Goal: Task Accomplishment & Management: Use online tool/utility

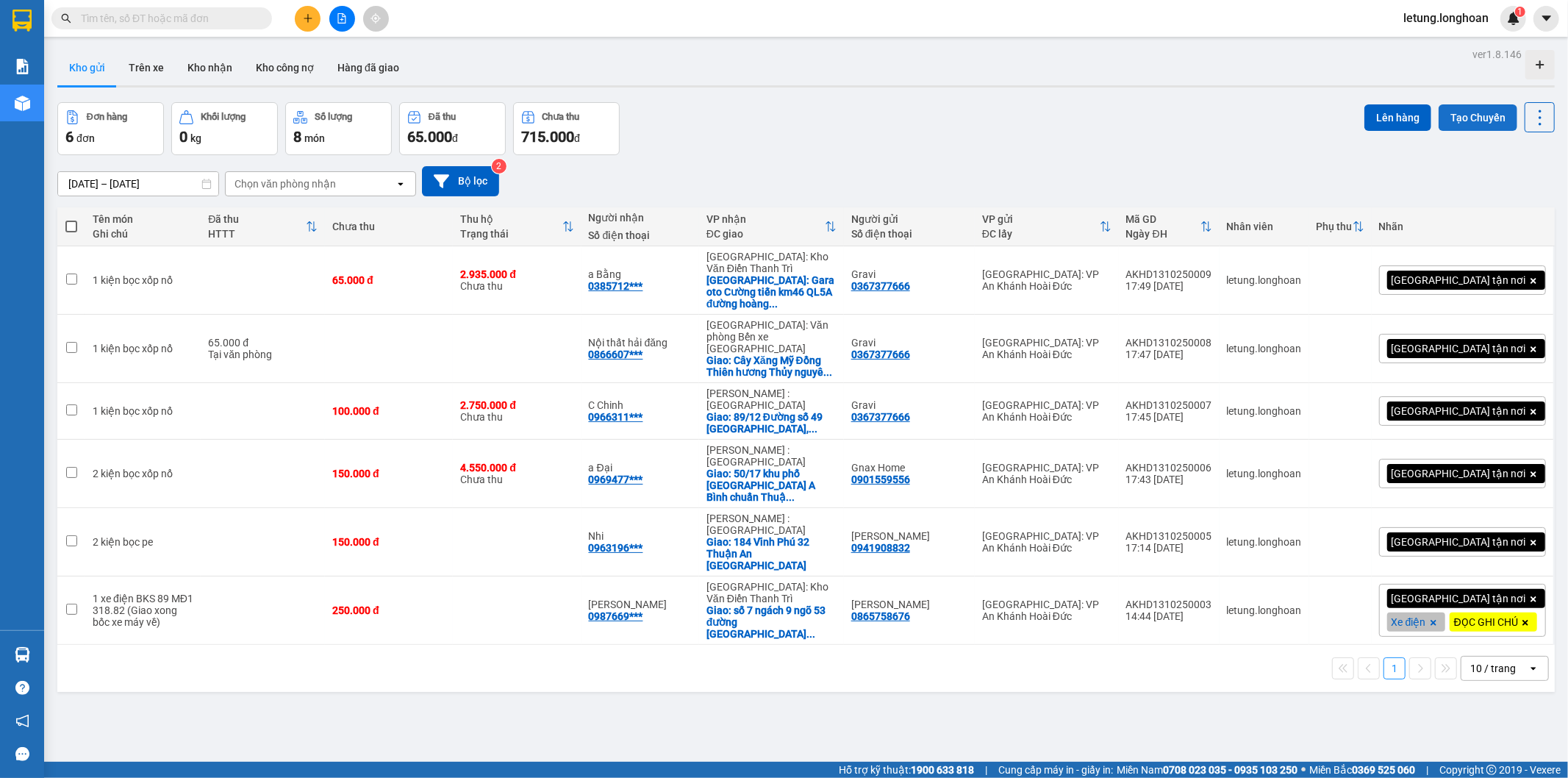
click at [1460, 121] on button "Tạo Chuyến" at bounding box center [1478, 118] width 79 height 27
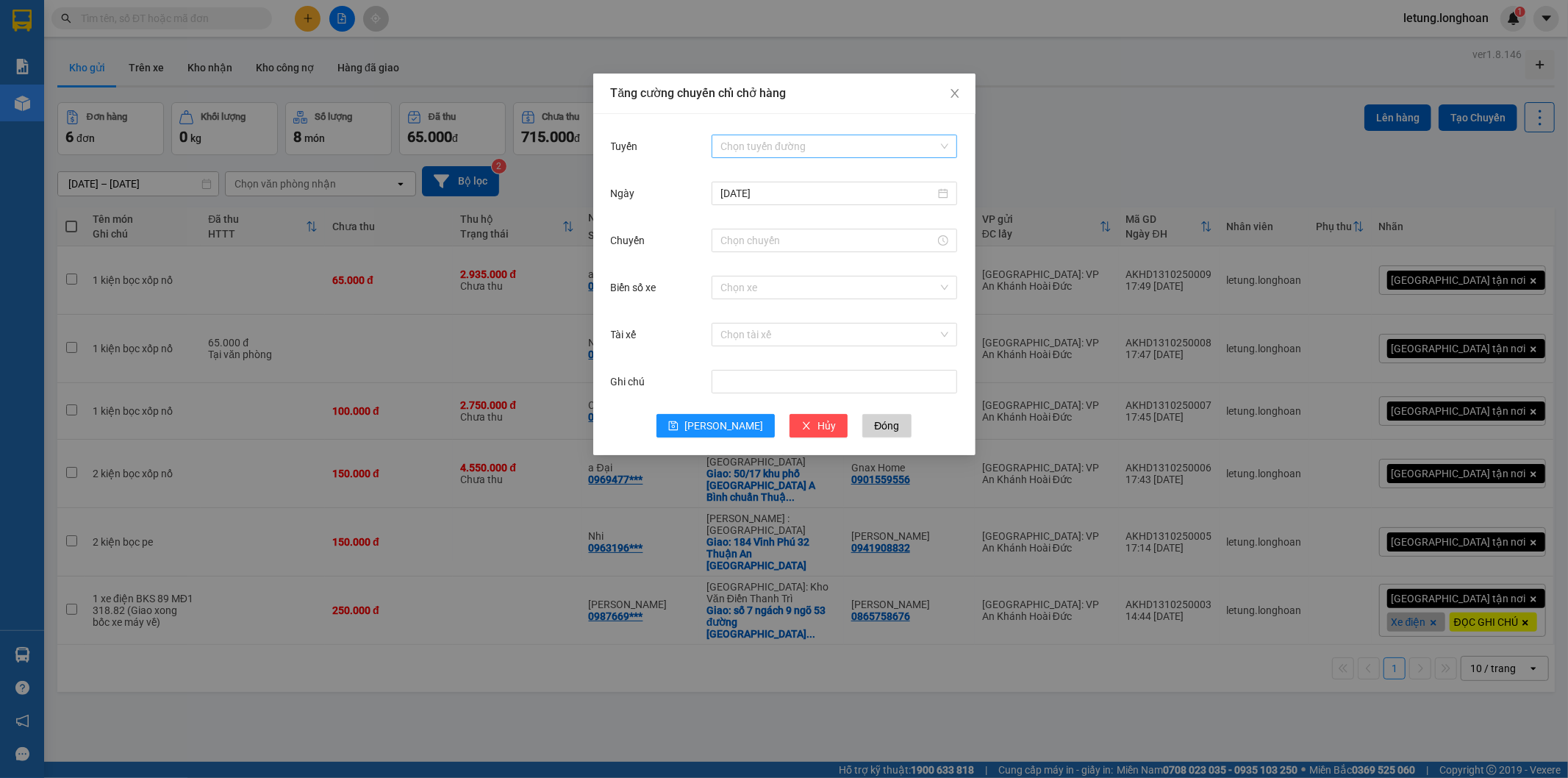
click at [799, 141] on input "Tuyến" at bounding box center [829, 146] width 218 height 22
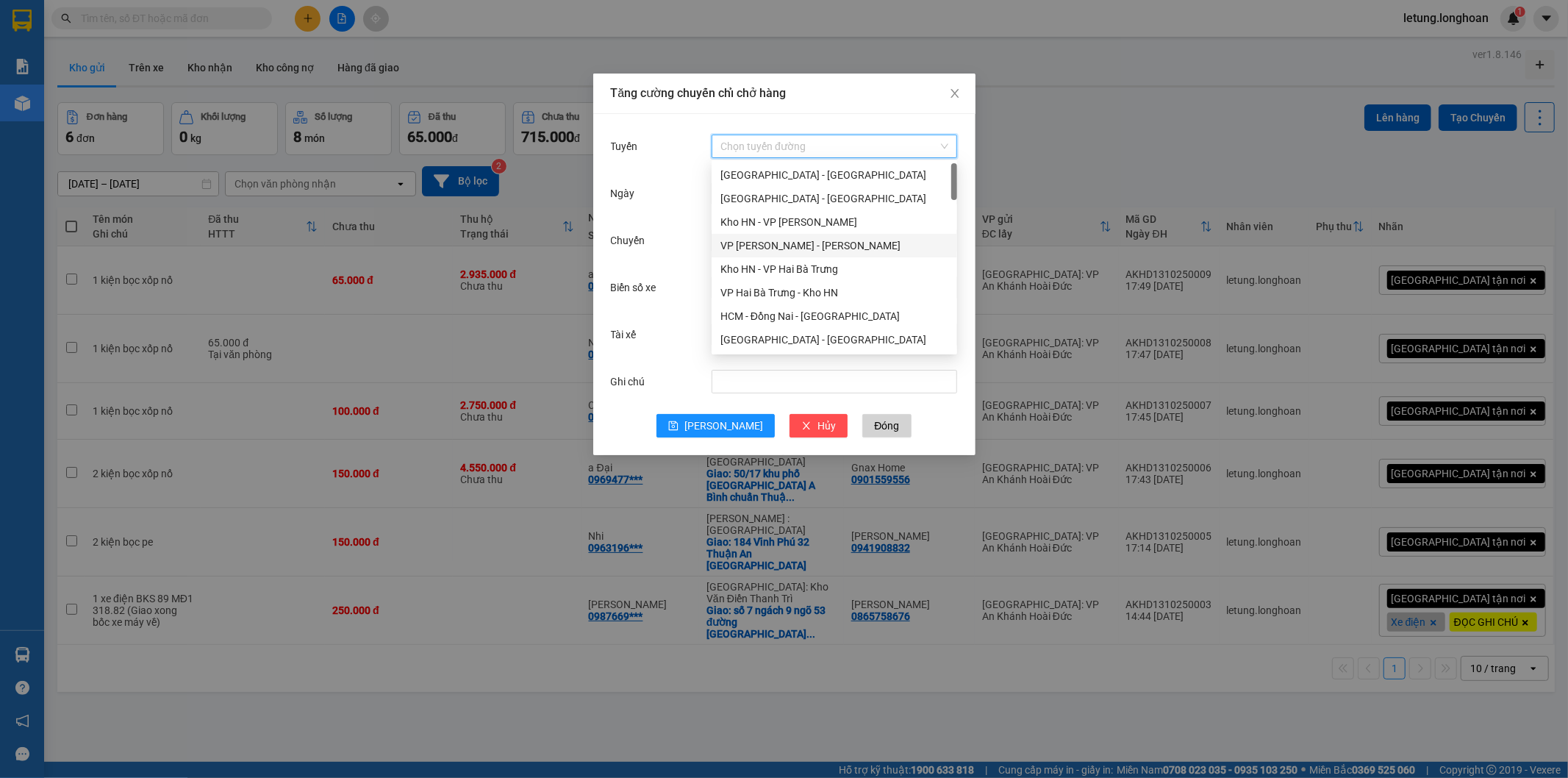
click at [753, 239] on div "VP [PERSON_NAME] - [PERSON_NAME]" at bounding box center [834, 246] width 228 height 16
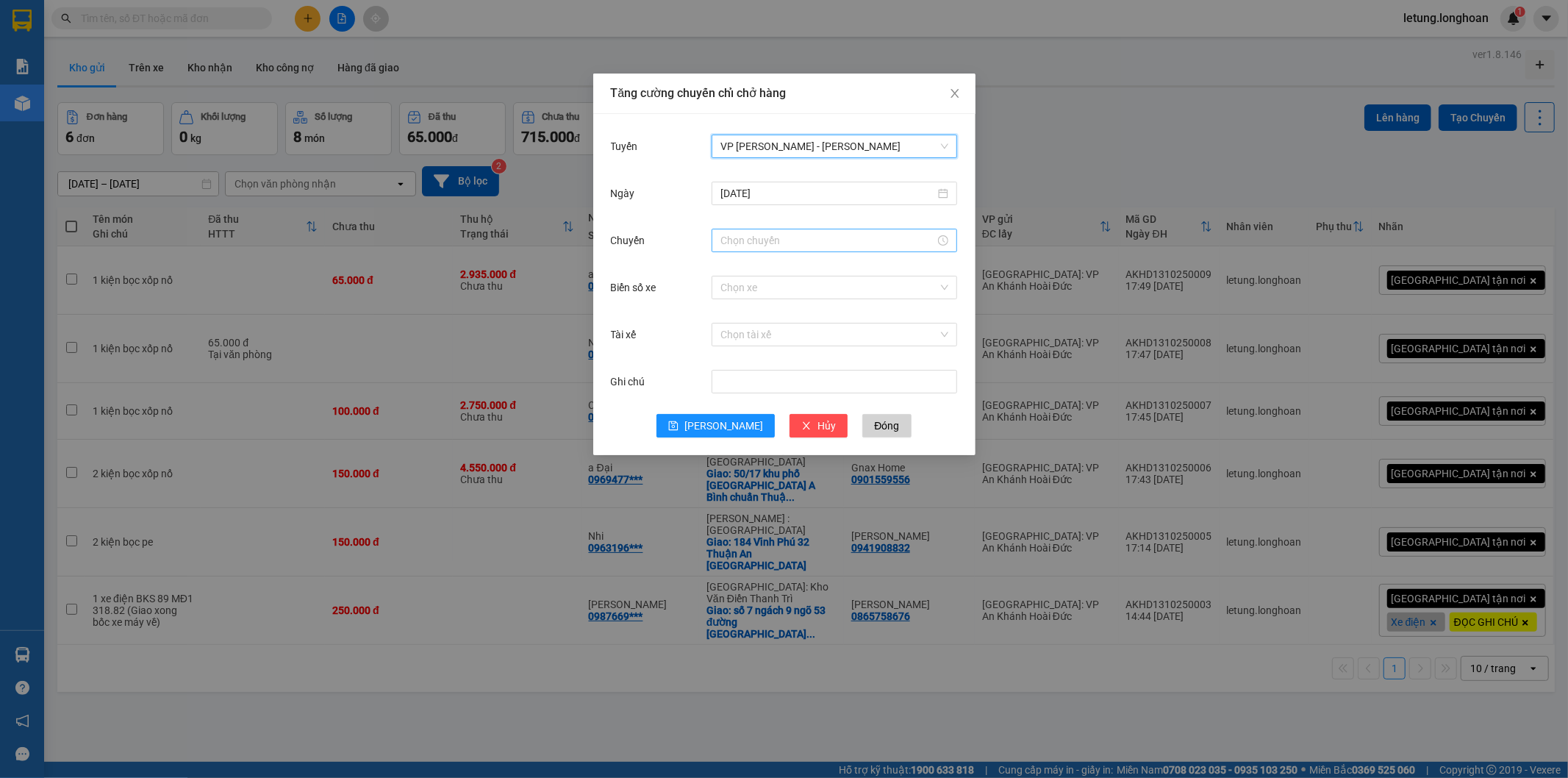
click at [769, 243] on input "Chuyến" at bounding box center [828, 240] width 215 height 16
click at [725, 351] on div "20" at bounding box center [732, 353] width 41 height 21
type input "20:00"
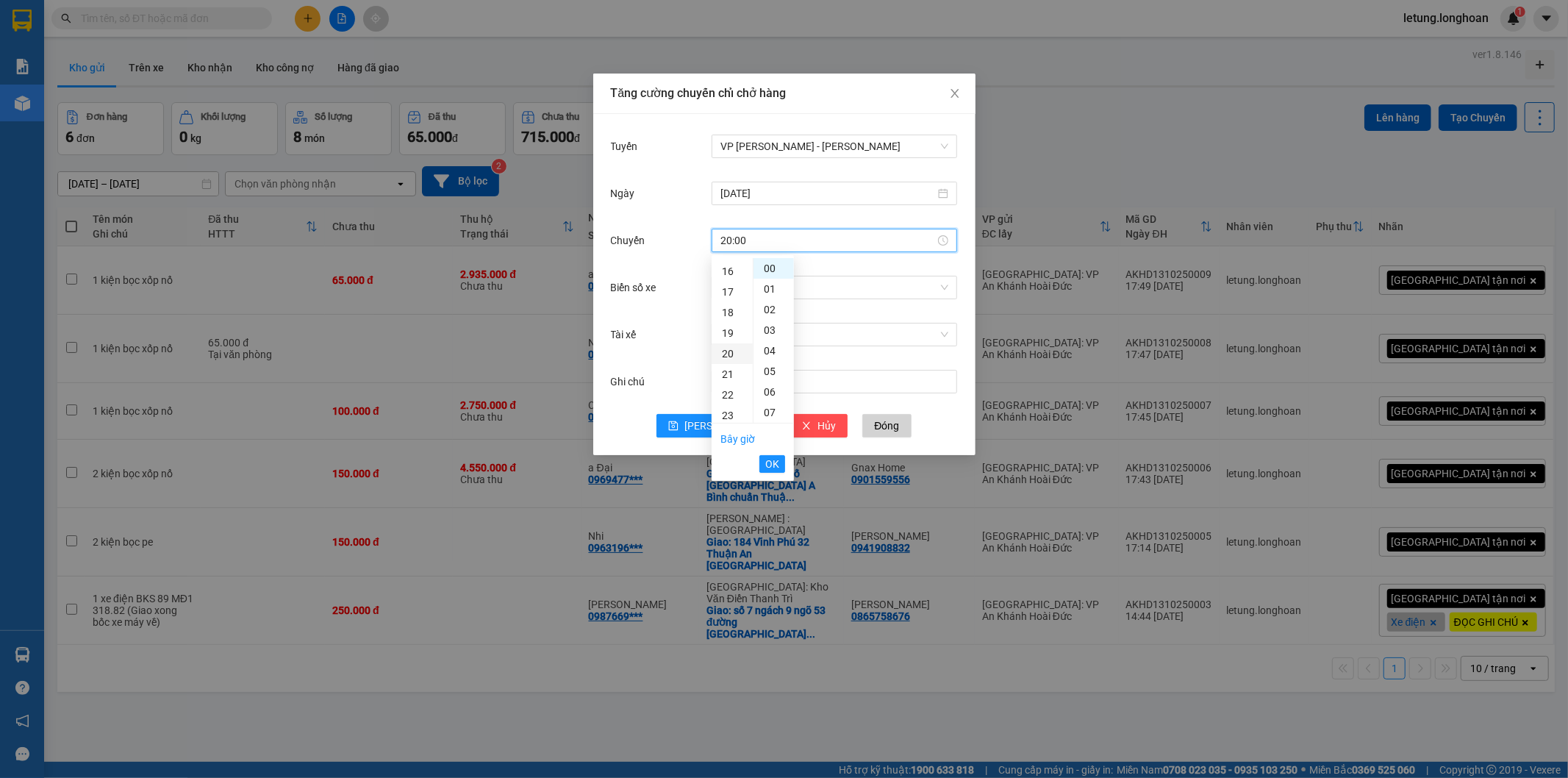
scroll to position [412, 0]
click at [765, 260] on div "00" at bounding box center [773, 268] width 40 height 21
click at [780, 469] on button "OK" at bounding box center [772, 464] width 26 height 18
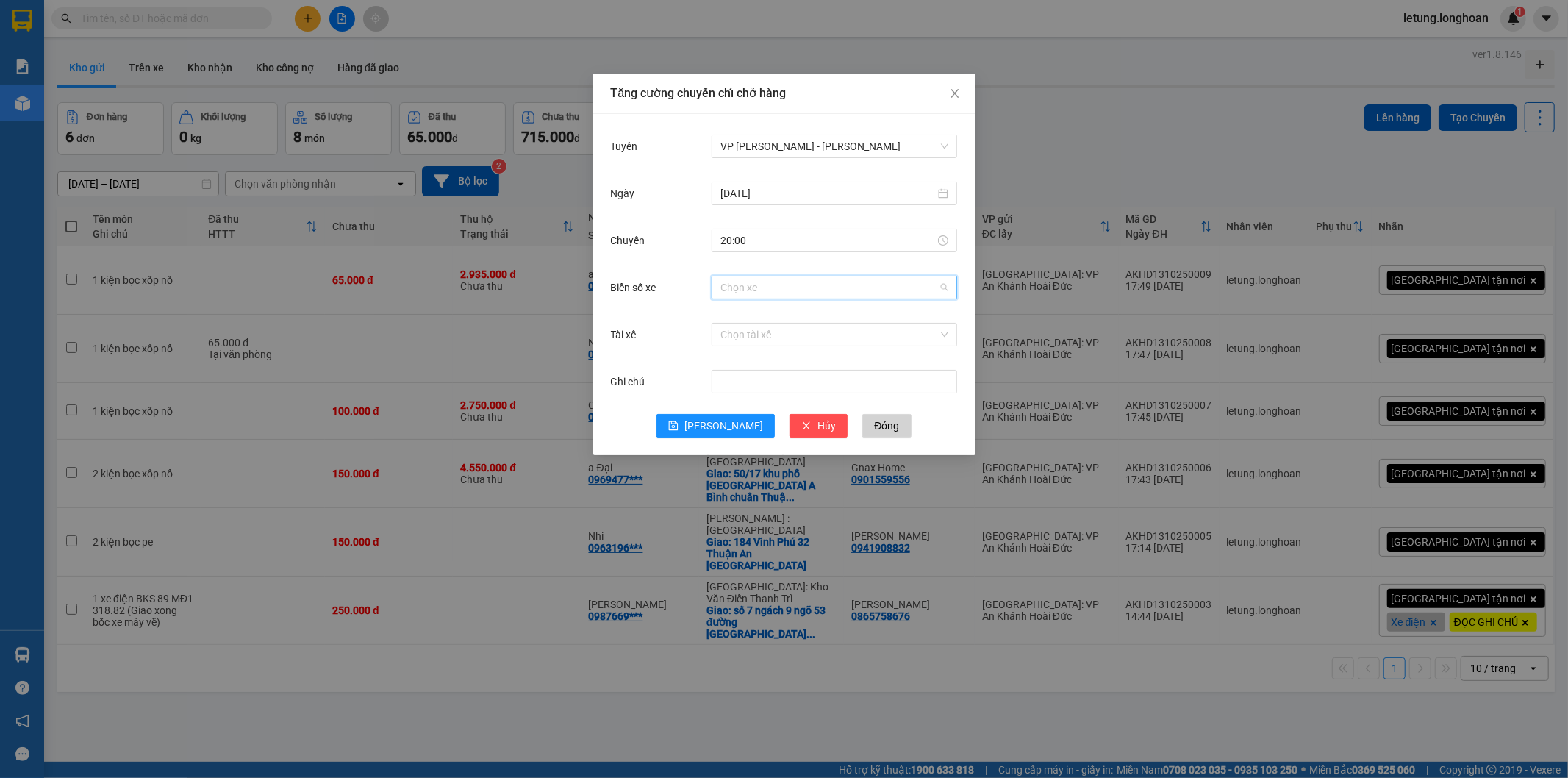
click at [746, 291] on input "Biển số xe" at bounding box center [829, 288] width 218 height 22
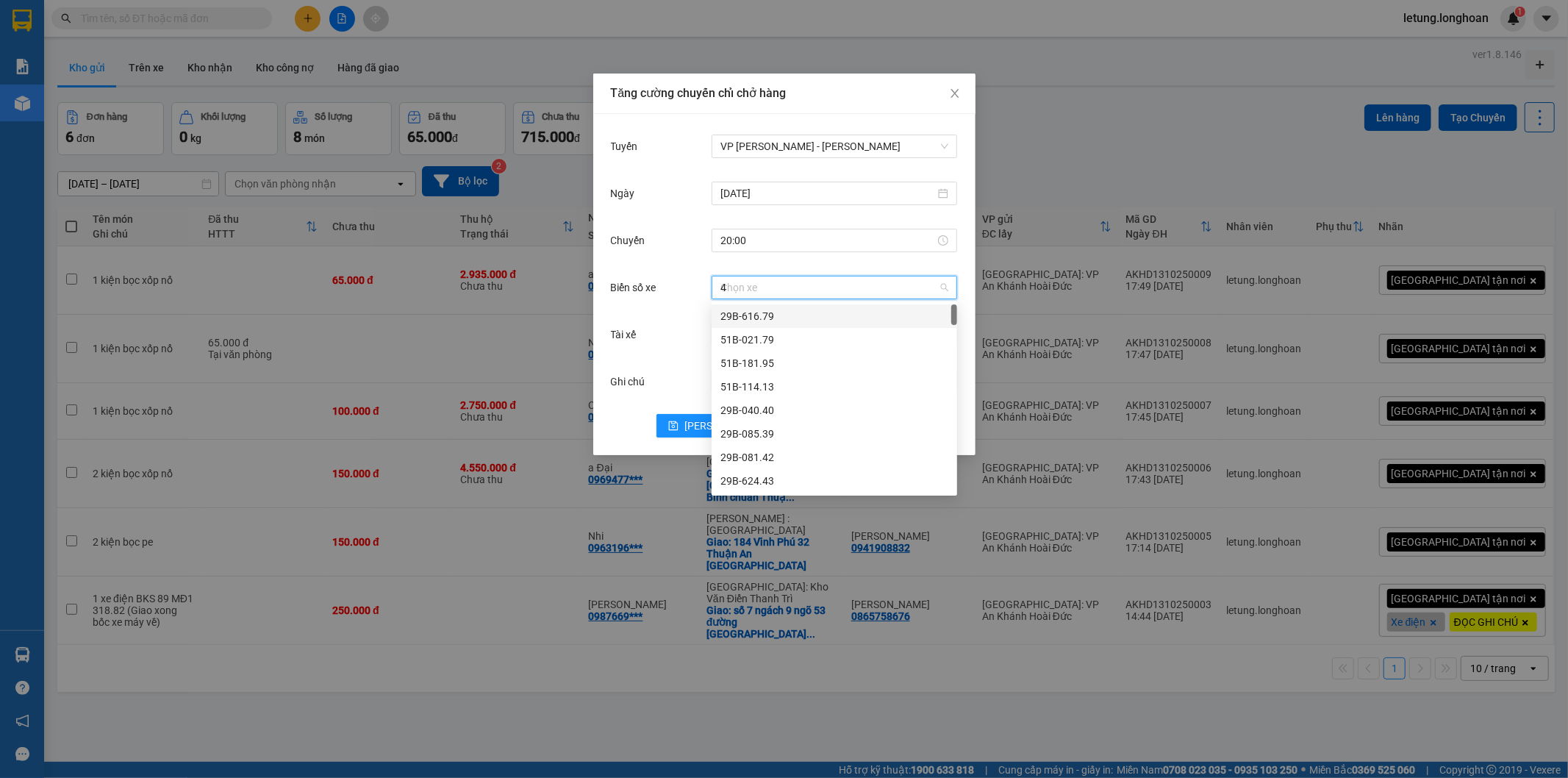
type input "44"
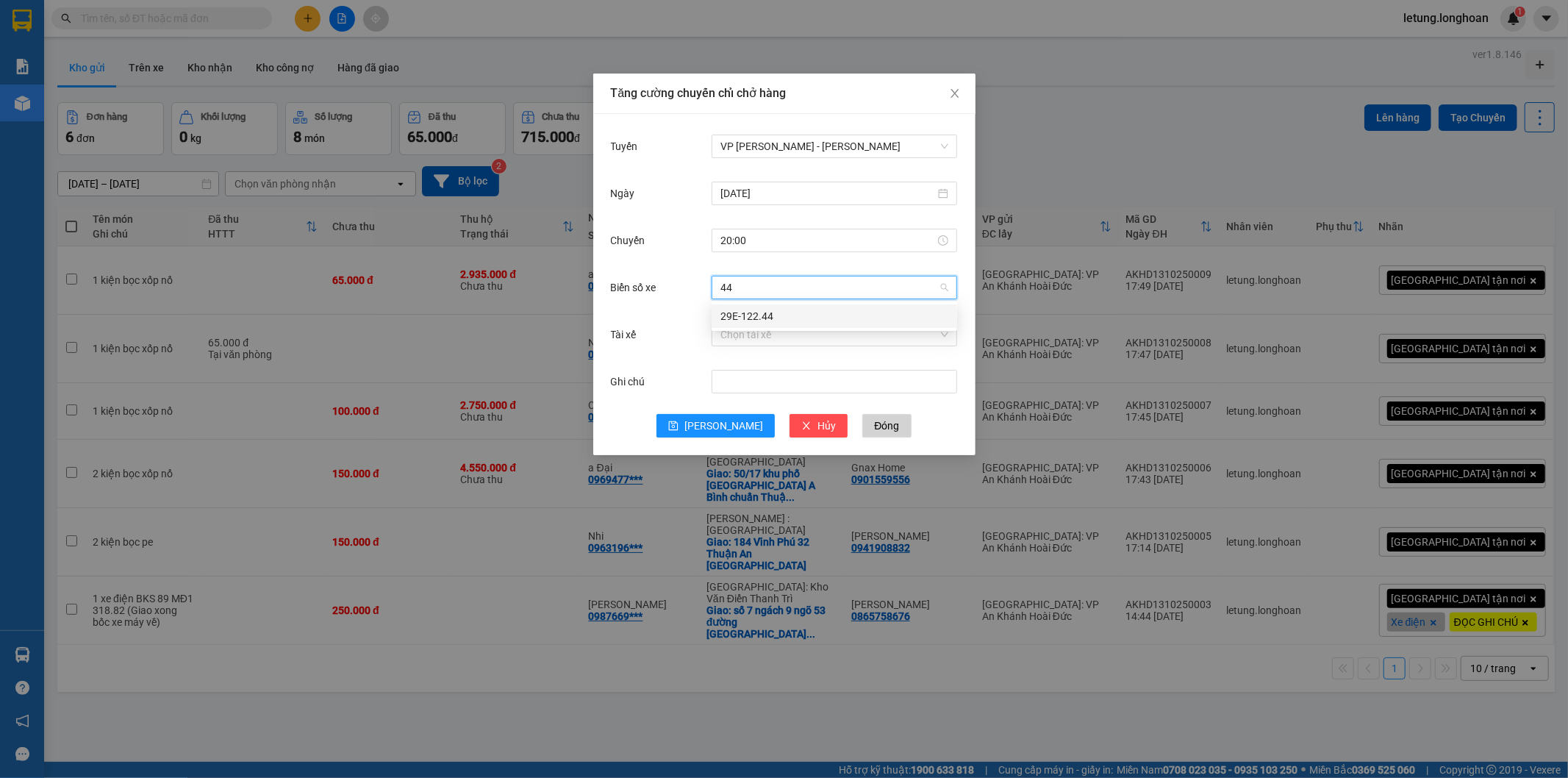
click at [754, 311] on div "29E-122.44" at bounding box center [834, 316] width 228 height 16
click at [756, 341] on input "Tài xế" at bounding box center [829, 334] width 218 height 22
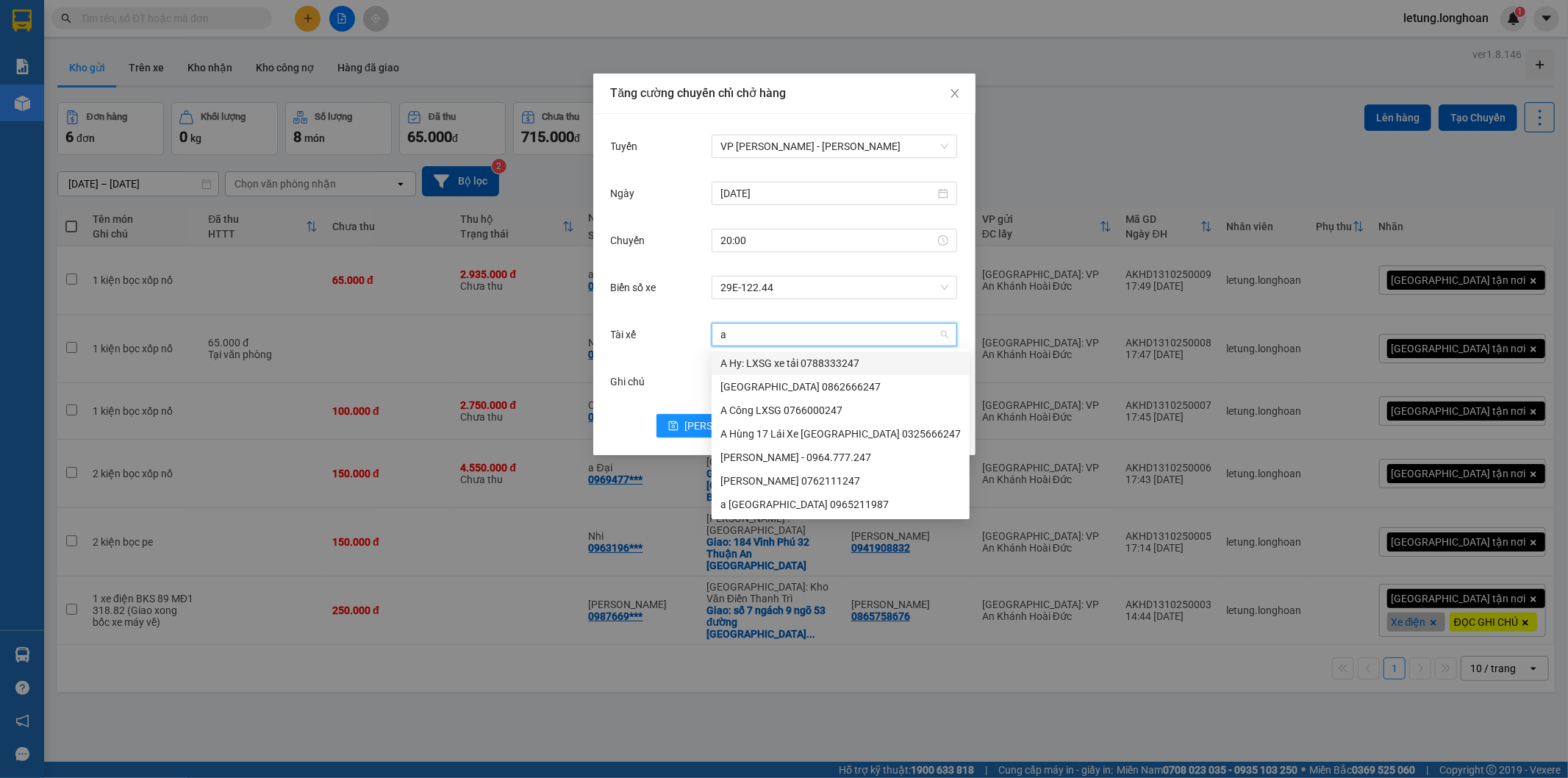
type input "a"
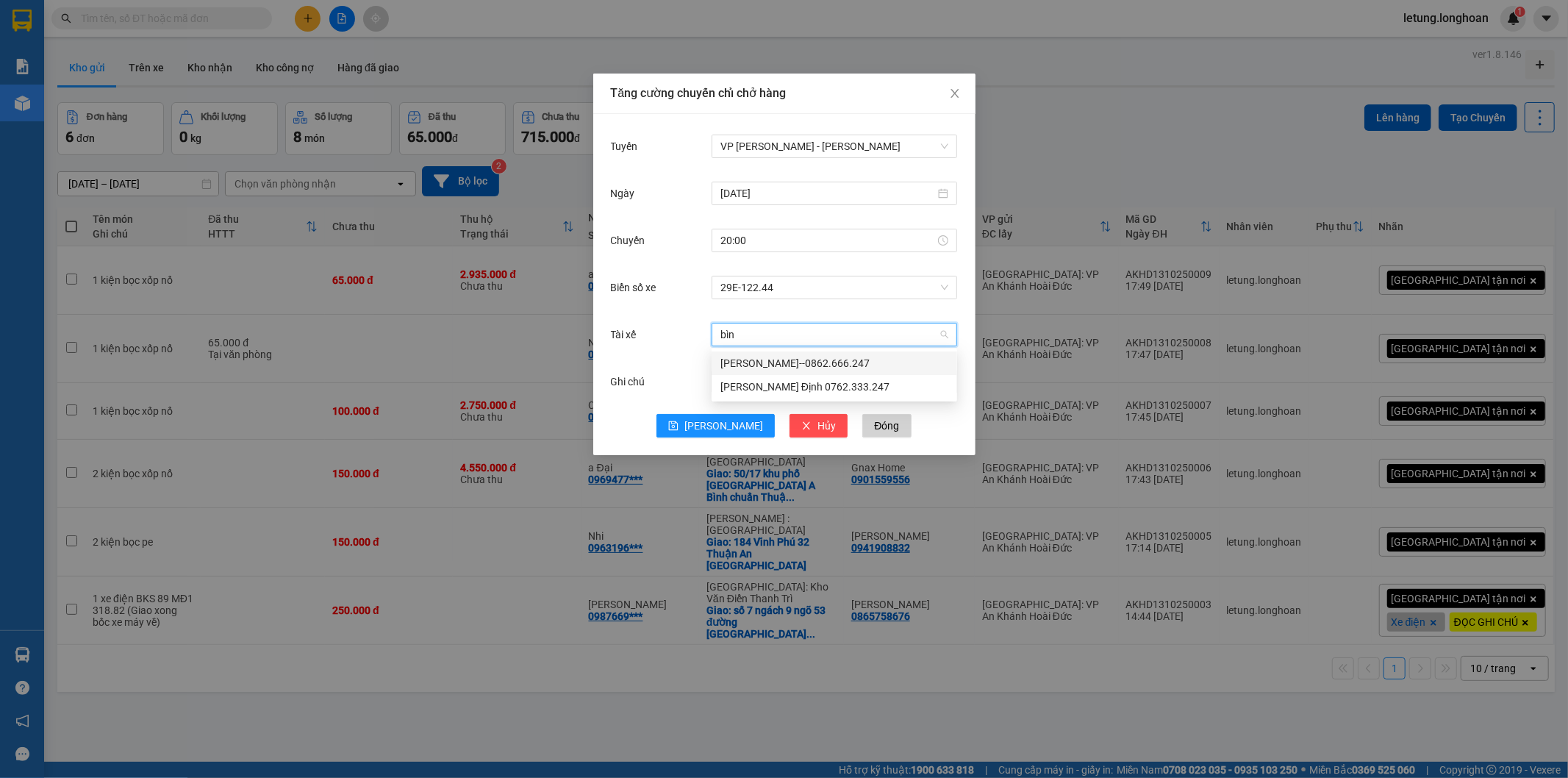
type input "bình"
click at [775, 355] on div "[PERSON_NAME]--0862.666.247" at bounding box center [834, 363] width 228 height 16
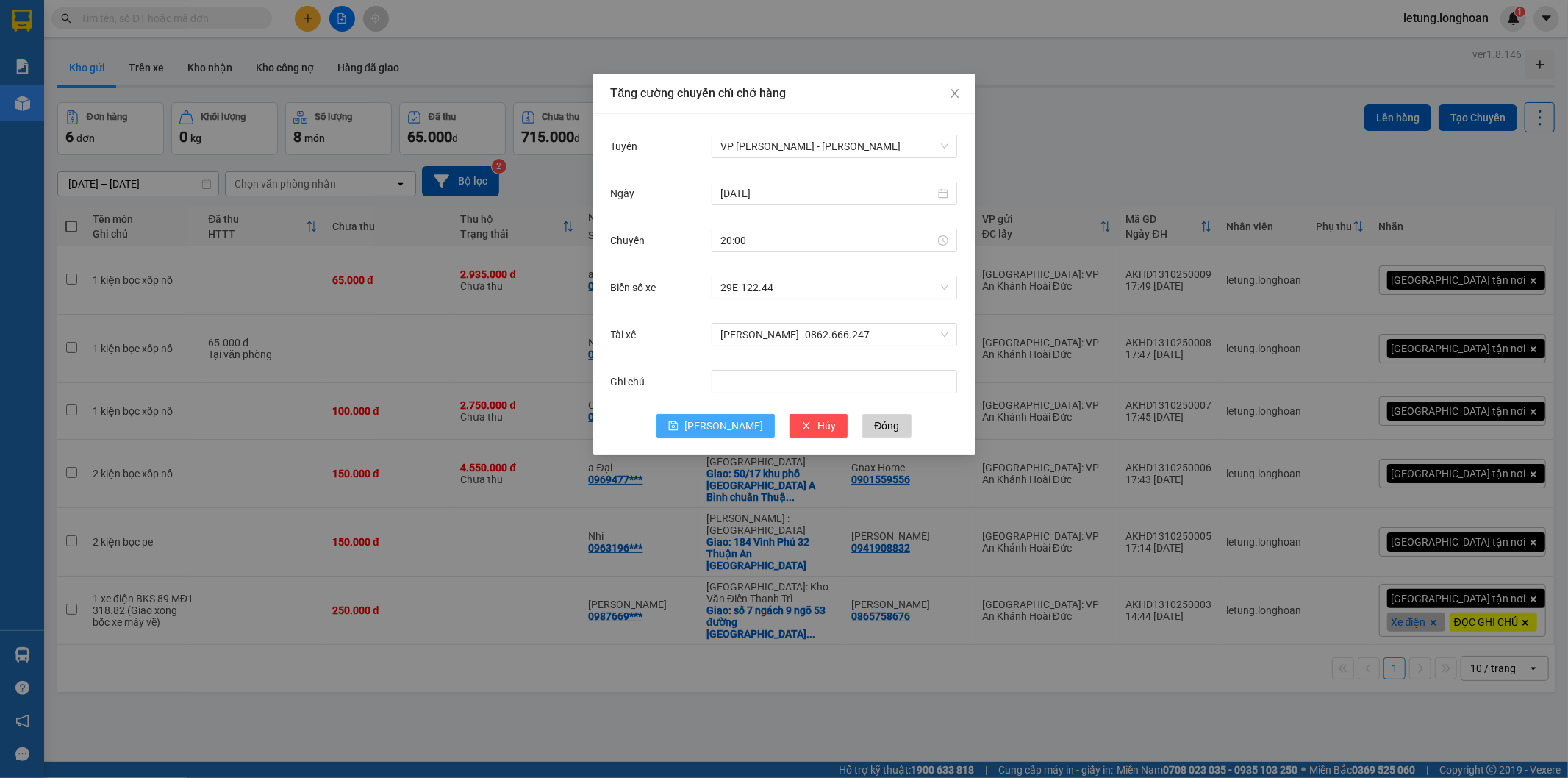
click at [678, 424] on icon "save" at bounding box center [673, 425] width 10 height 10
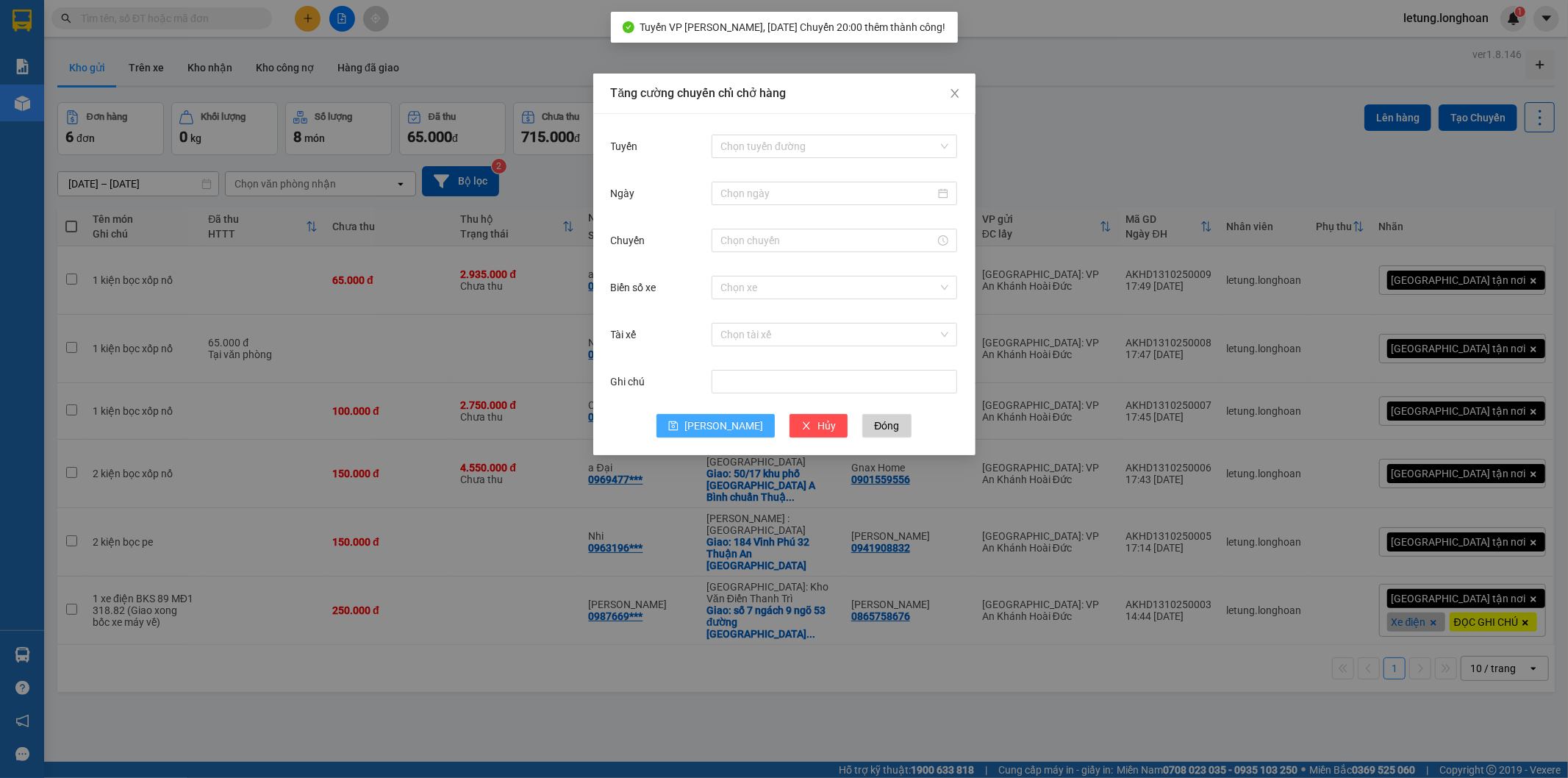
click at [1193, 105] on div "Tăng cường chuyến chỉ chở hàng Tuyến Chọn tuyến đường Ngày Chuyến Biển số xe Ch…" at bounding box center [784, 389] width 1568 height 778
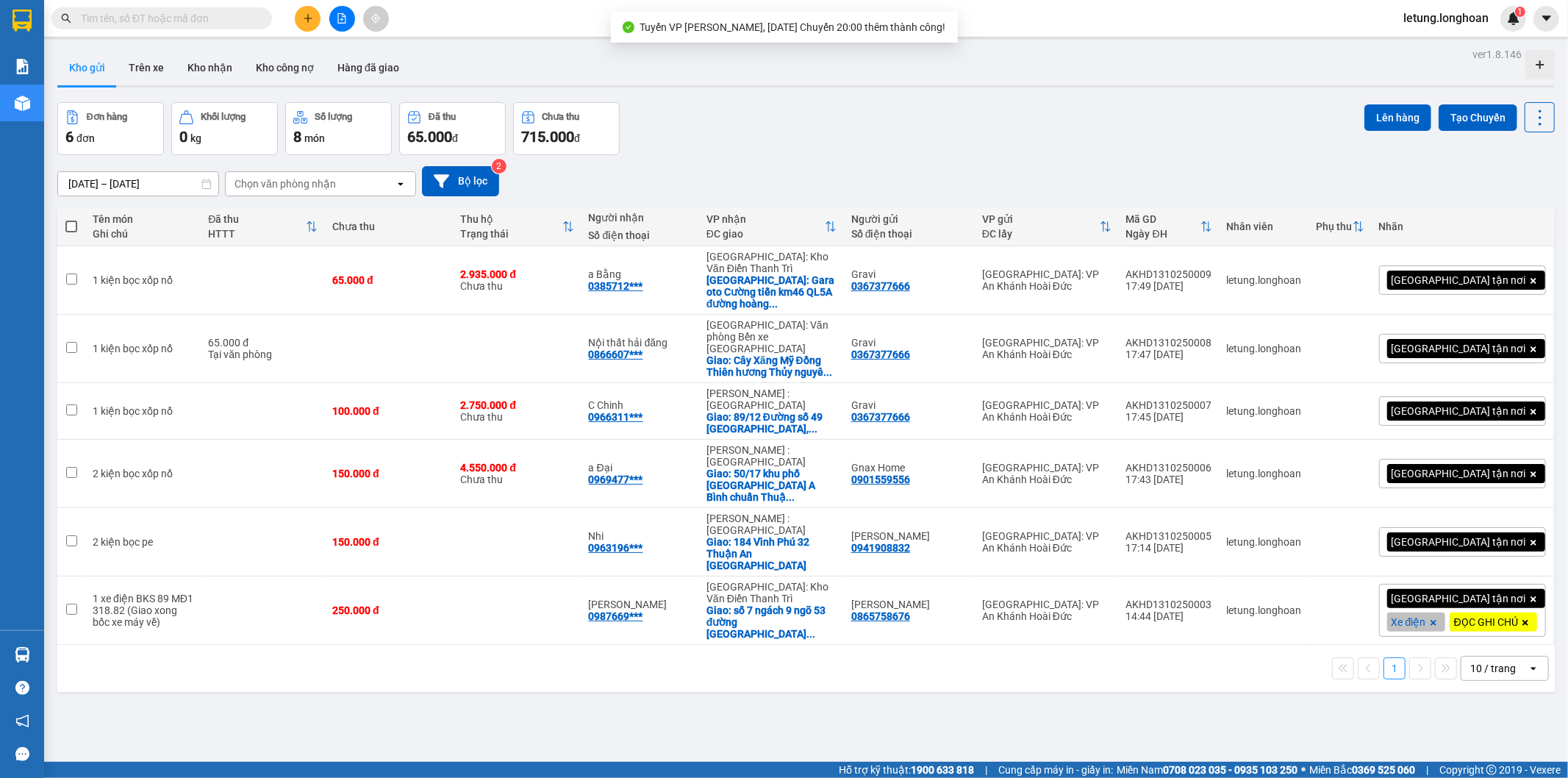
click at [73, 229] on span at bounding box center [71, 226] width 12 height 12
click at [72, 220] on input "checkbox" at bounding box center [72, 220] width 0 height 0
checkbox input "true"
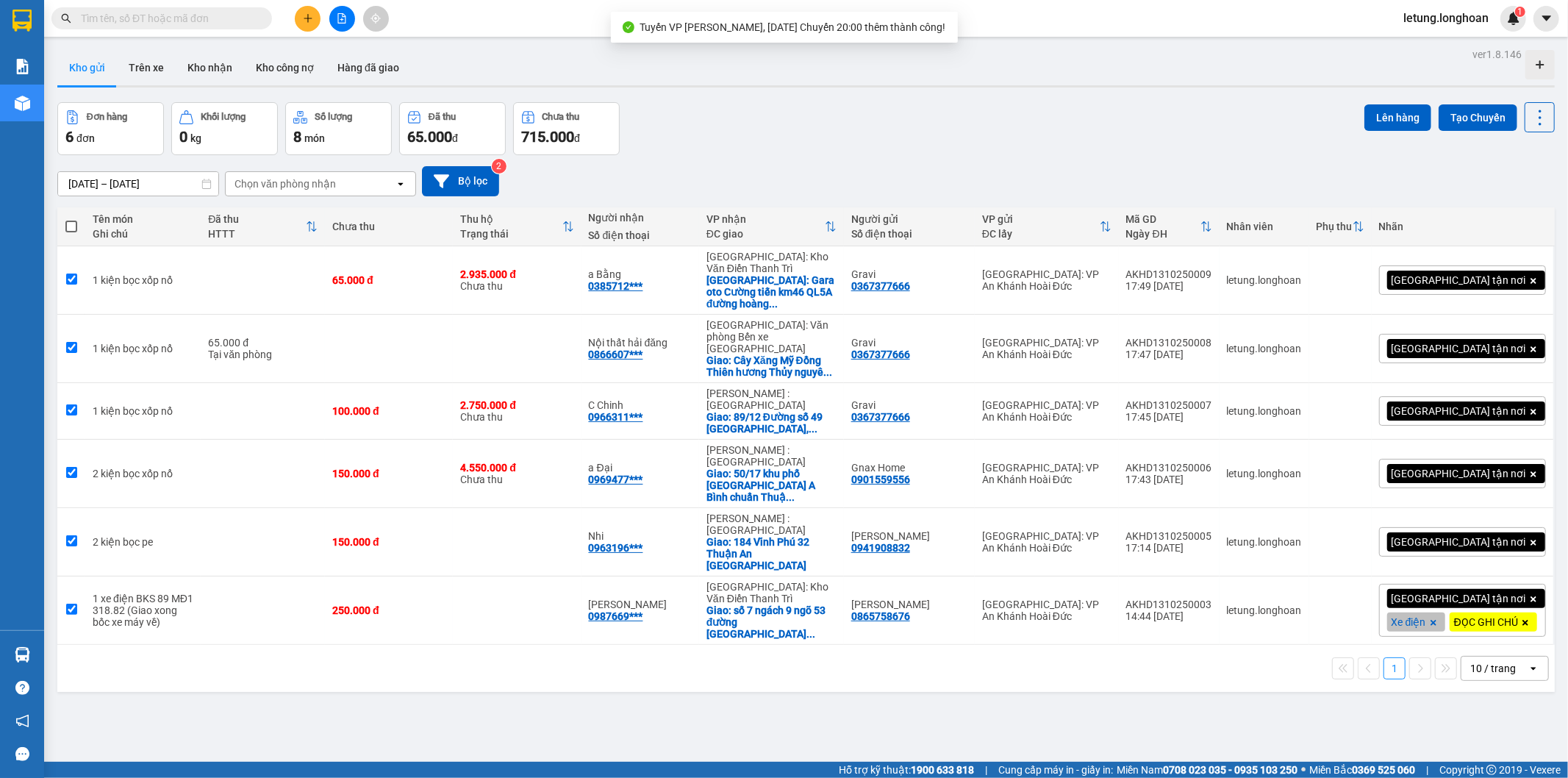
checkbox input "true"
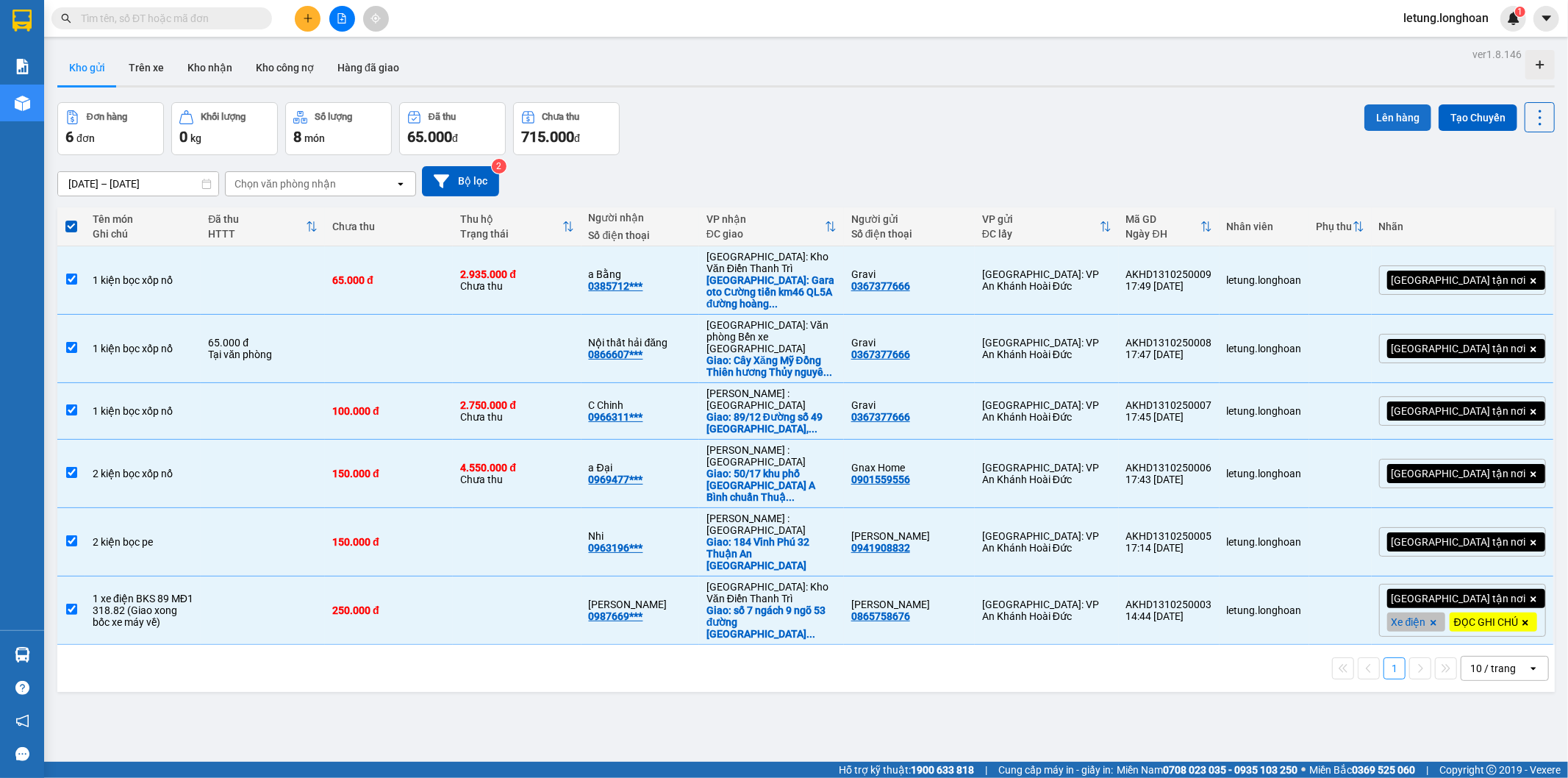
click at [1383, 117] on button "Lên hàng" at bounding box center [1398, 118] width 67 height 27
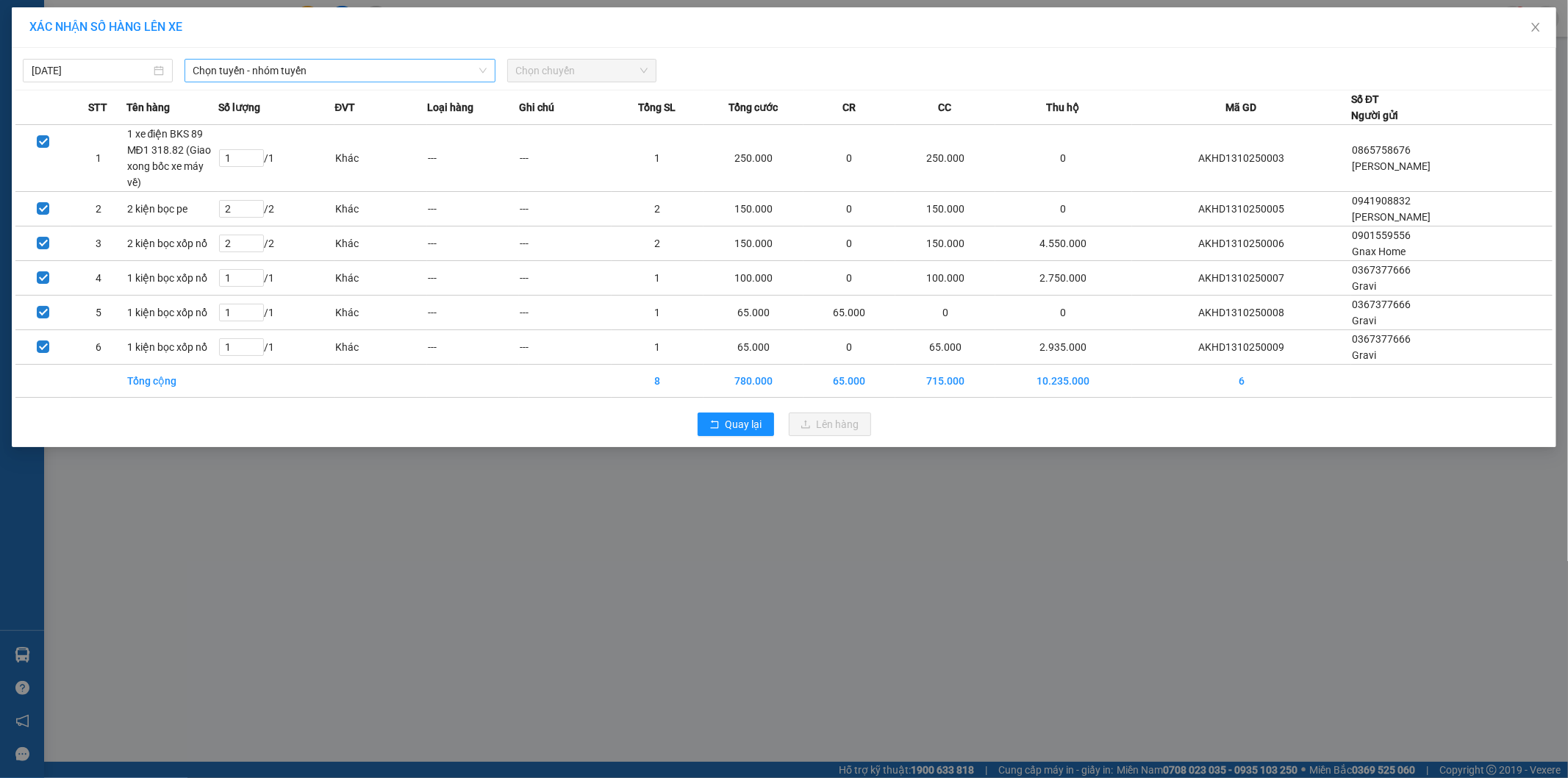
click at [314, 64] on span "Chọn tuyến - nhóm tuyến" at bounding box center [340, 70] width 293 height 22
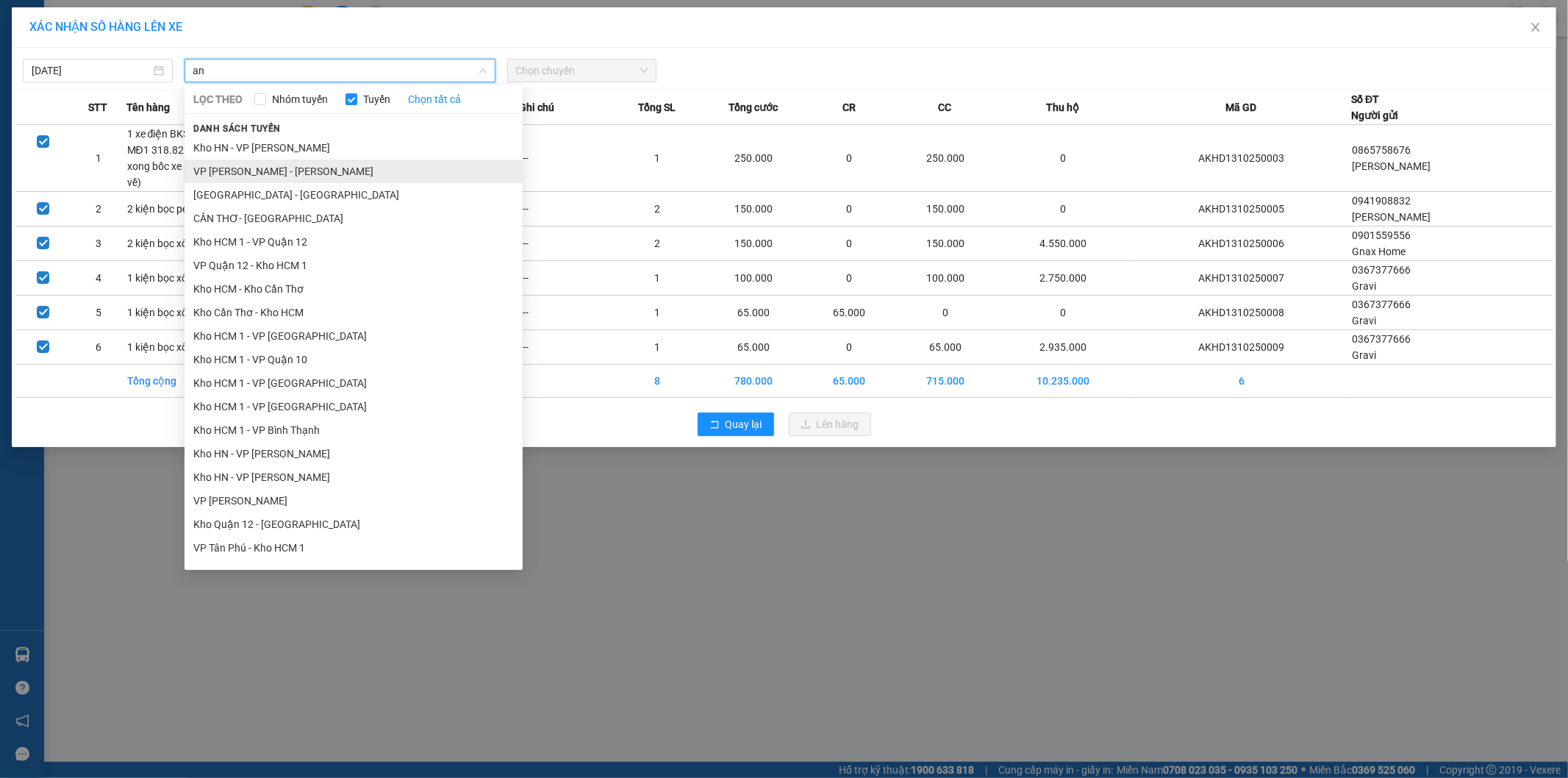
type input "an"
click at [297, 177] on li "VP [PERSON_NAME] - [PERSON_NAME]" at bounding box center [353, 171] width 338 height 23
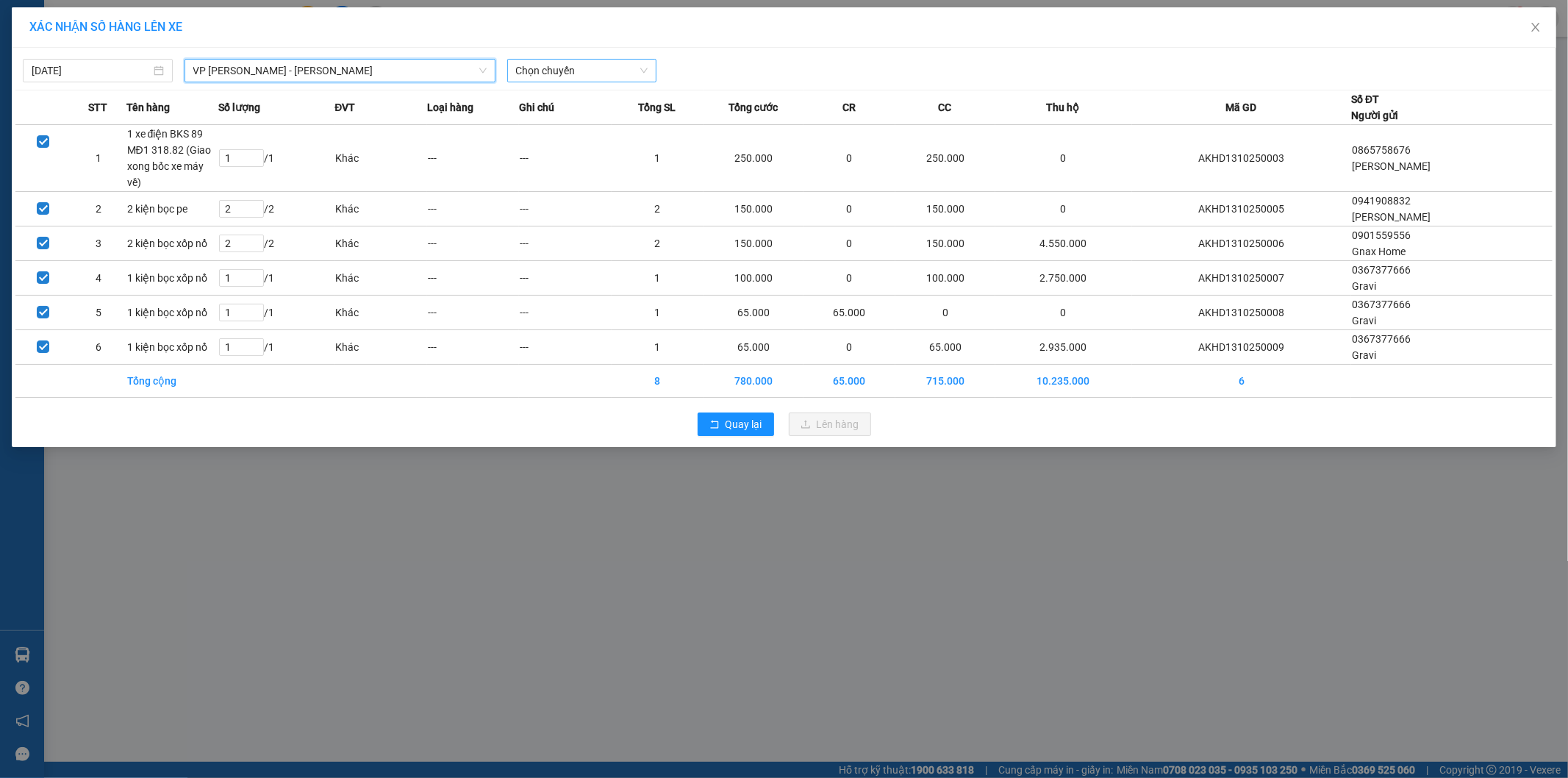
click at [580, 66] on span "Chọn chuyến" at bounding box center [582, 70] width 133 height 22
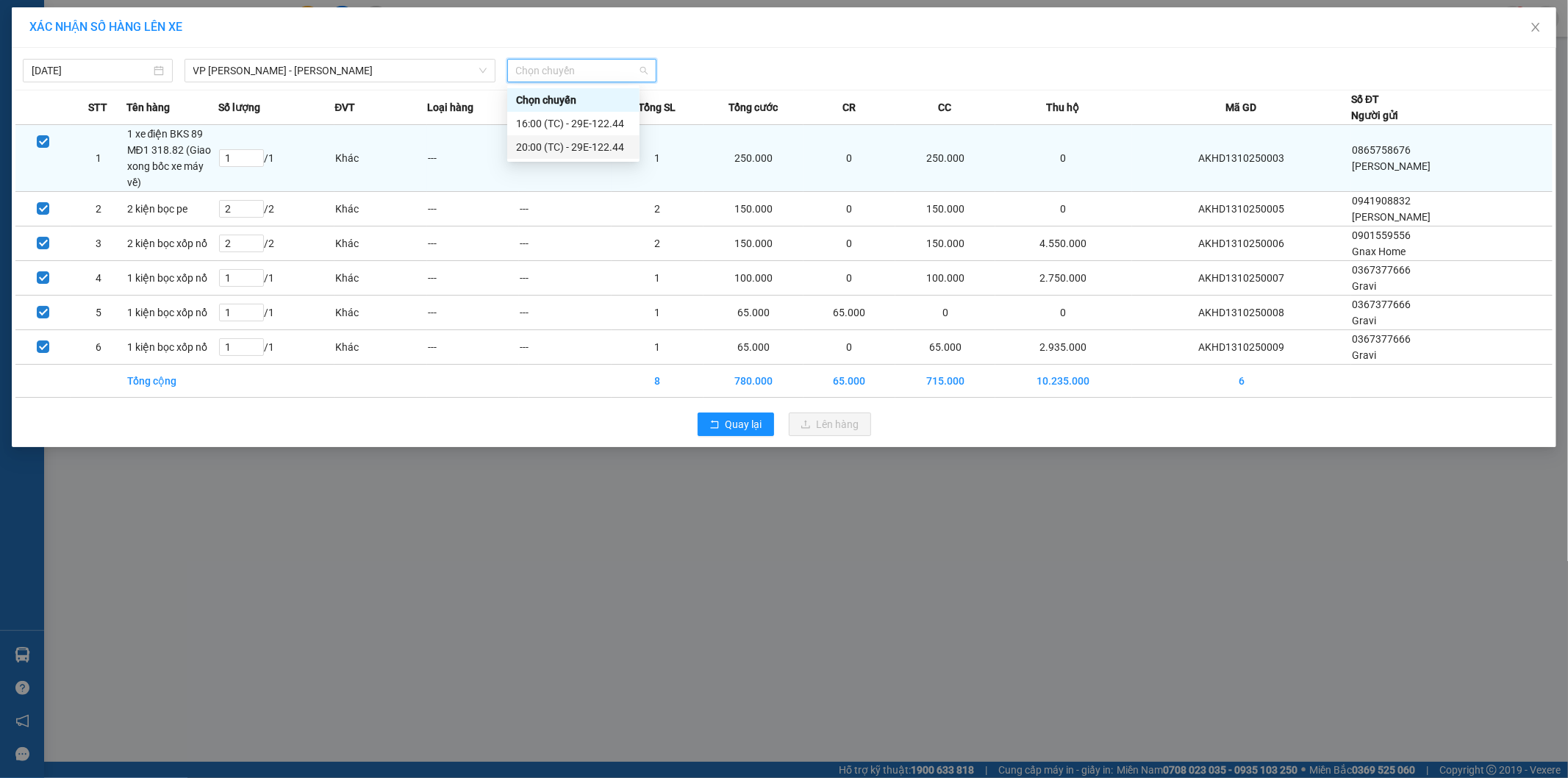
click at [574, 145] on div "20:00 (TC) - 29E-122.44" at bounding box center [573, 147] width 115 height 16
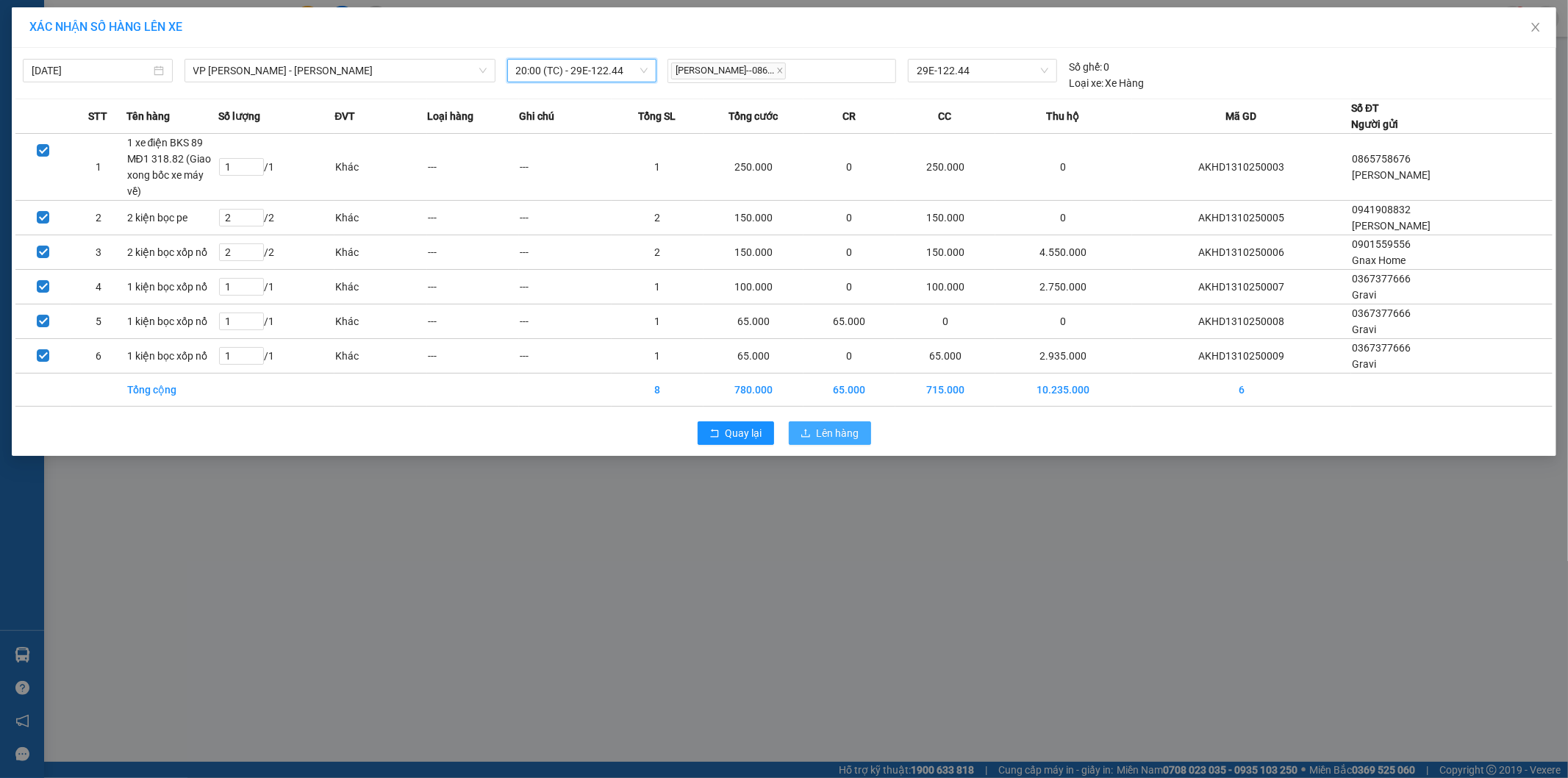
click at [822, 425] on span "Lên hàng" at bounding box center [839, 433] width 43 height 16
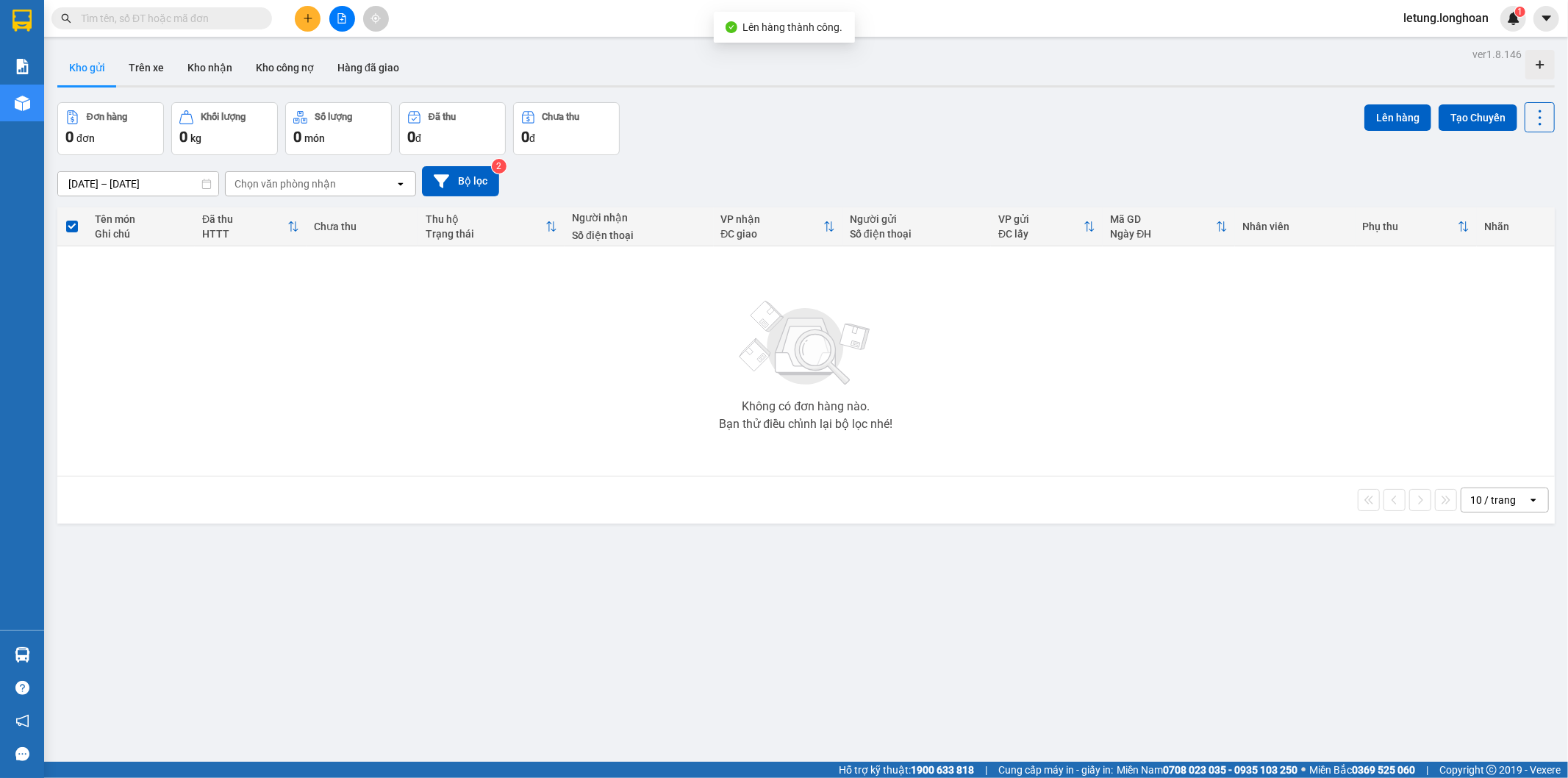
click at [342, 16] on icon "file-add" at bounding box center [341, 18] width 8 height 10
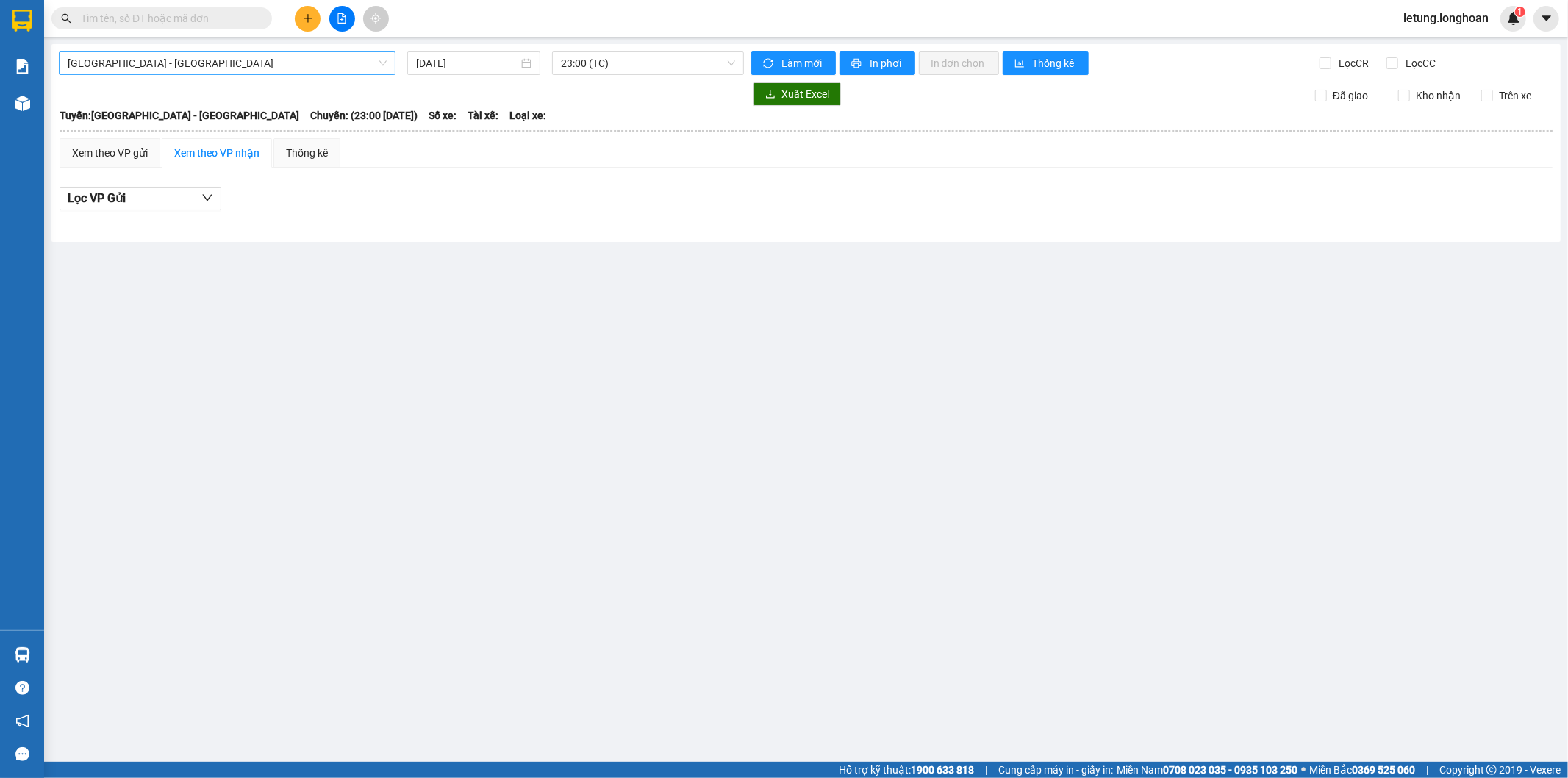
click at [361, 68] on span "[GEOGRAPHIC_DATA] - [GEOGRAPHIC_DATA]" at bounding box center [227, 63] width 319 height 22
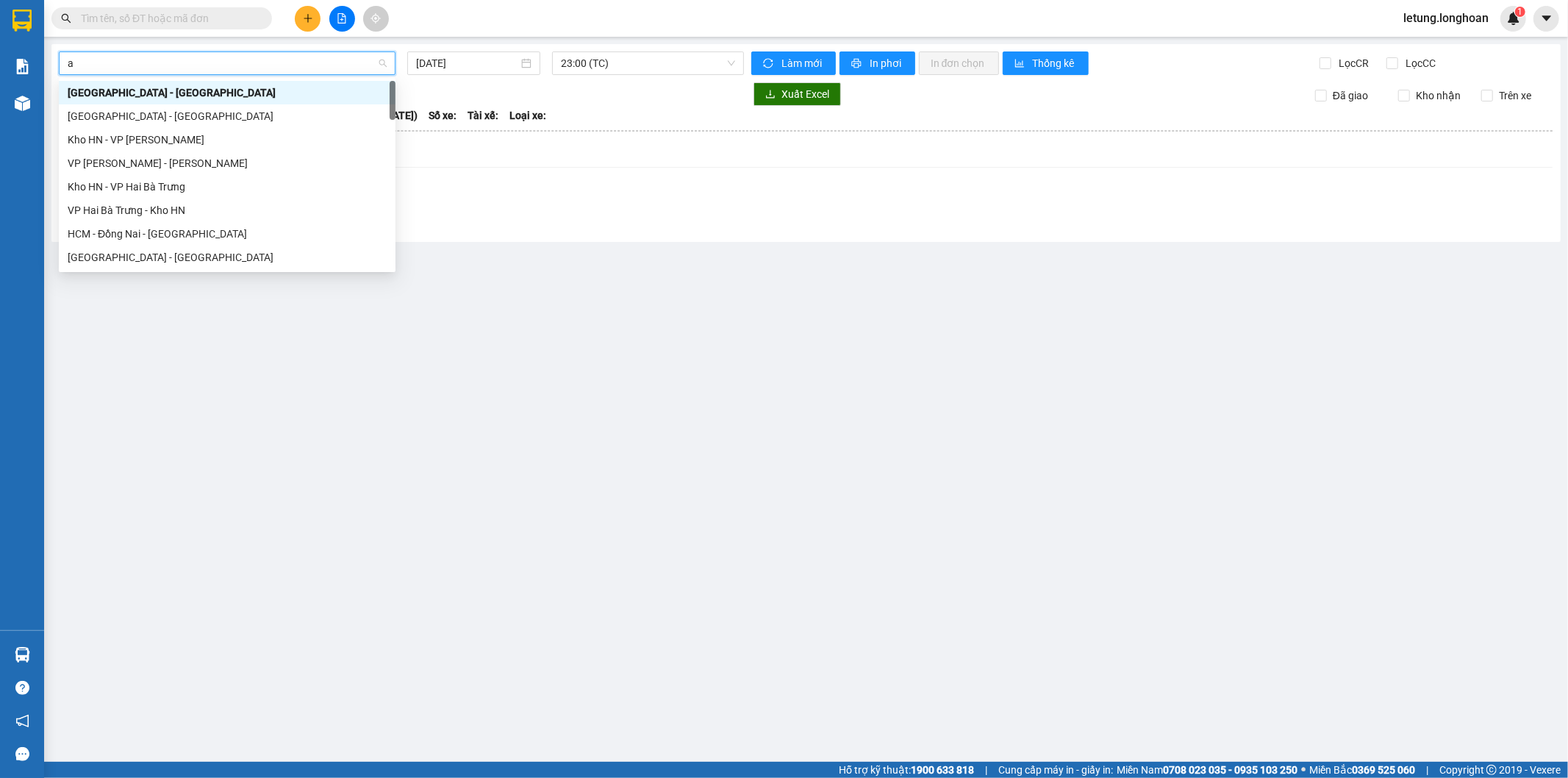
type input "an"
click at [246, 114] on div "VP [PERSON_NAME] - [PERSON_NAME]" at bounding box center [227, 117] width 319 height 16
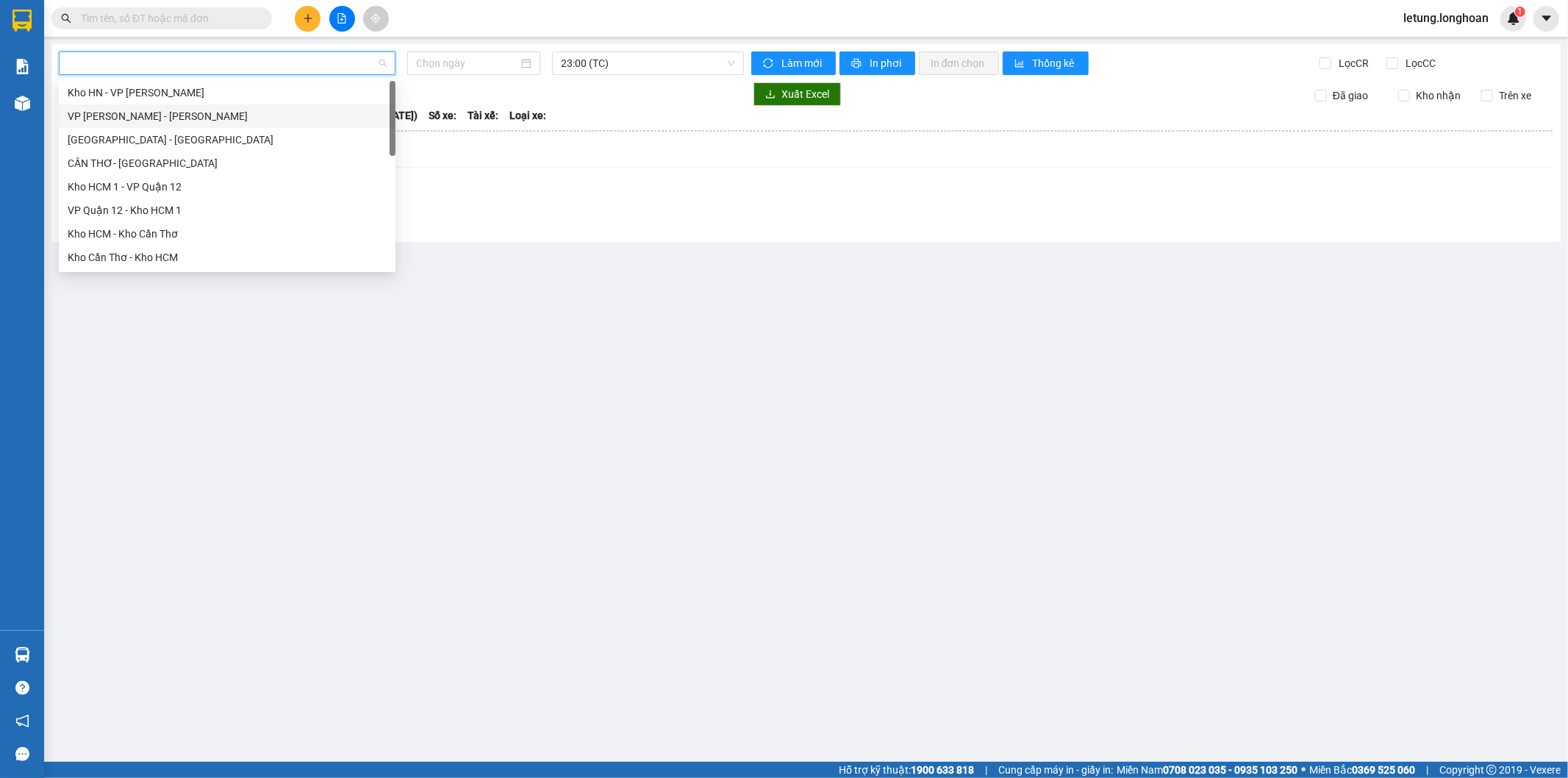
type input "[DATE]"
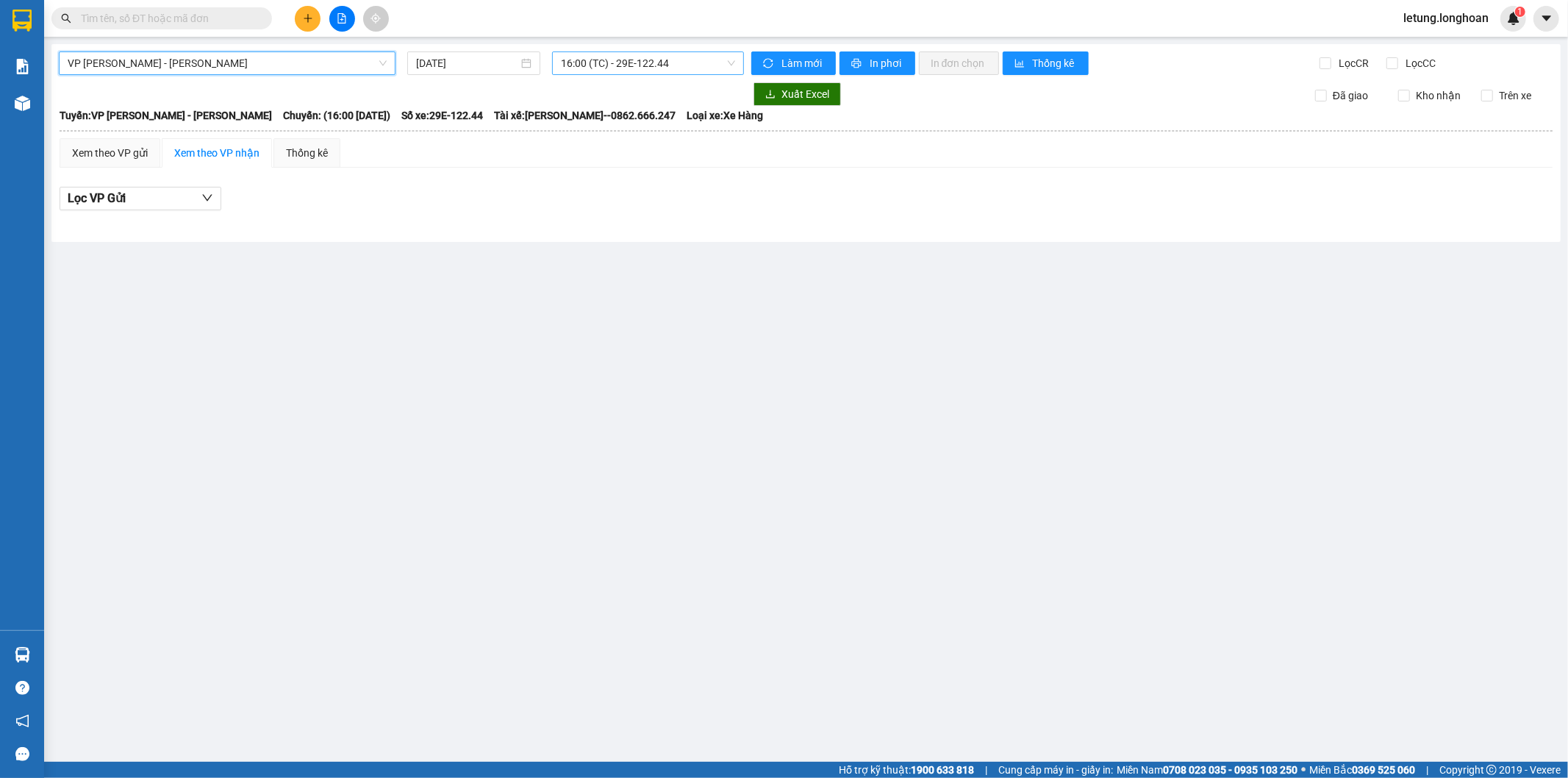
drag, startPoint x: 612, startPoint y: 62, endPoint x: 621, endPoint y: 69, distance: 11.4
click at [612, 62] on span "16:00 (TC) - 29E-122.44" at bounding box center [648, 63] width 174 height 22
click at [629, 144] on div "20:00 (TC) - 29E-122.44" at bounding box center [618, 140] width 115 height 16
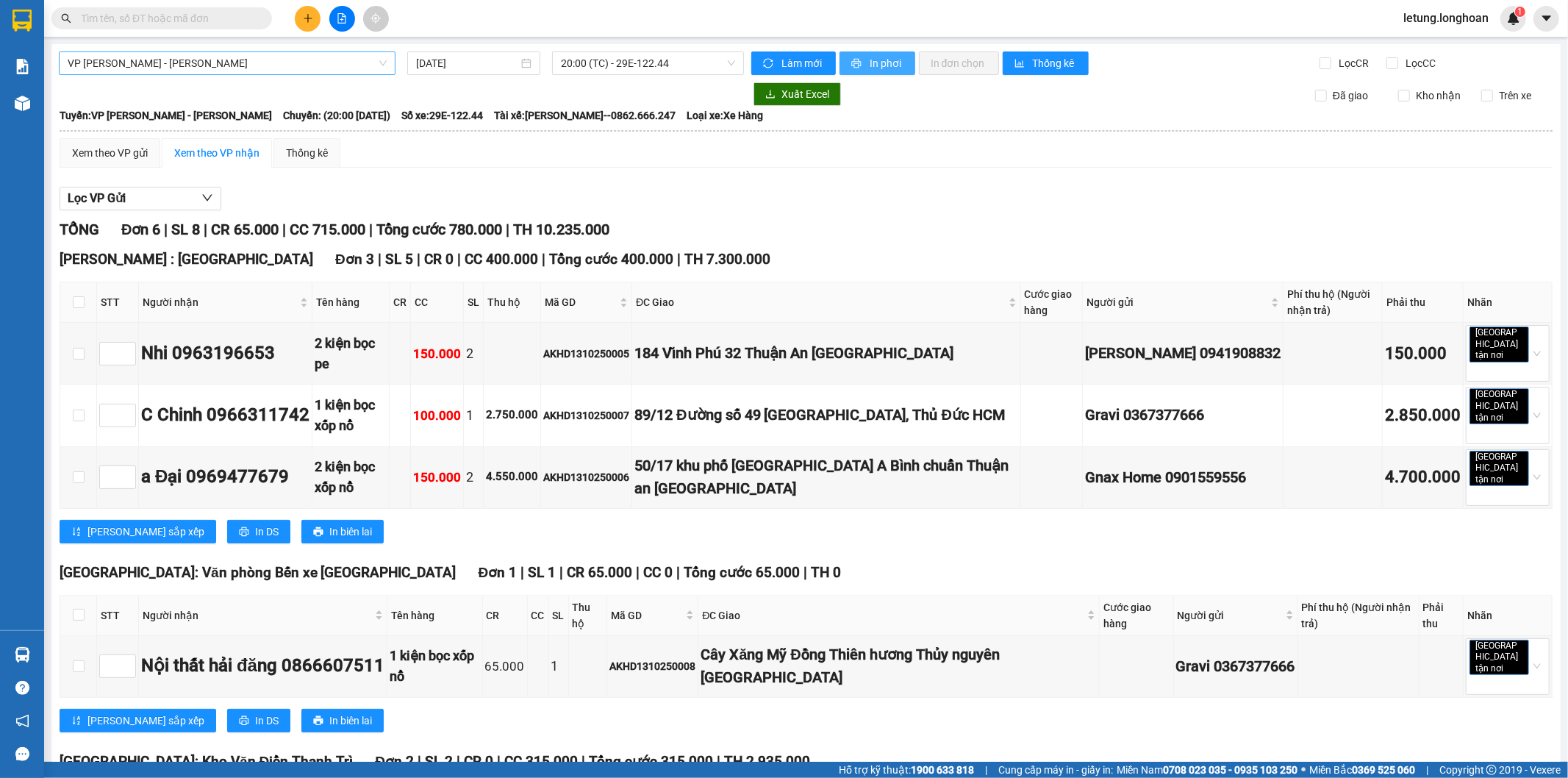
click at [887, 67] on span "In phơi" at bounding box center [887, 64] width 34 height 16
